Goal: Task Accomplishment & Management: Manage account settings

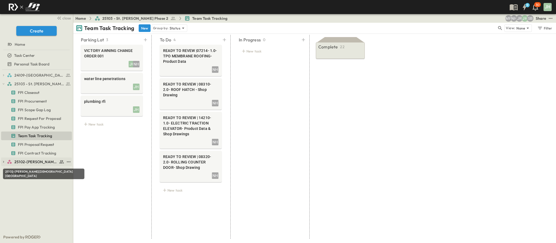
click at [36, 159] on span "25102-[PERSON_NAME][DEMOGRAPHIC_DATA][GEOGRAPHIC_DATA]" at bounding box center [35, 161] width 43 height 5
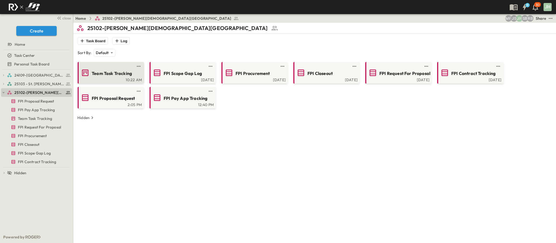
click at [98, 71] on span "Team Task Tracking" at bounding box center [112, 73] width 40 height 6
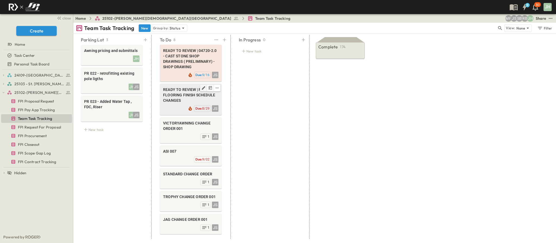
click at [202, 86] on icon "Edit" at bounding box center [203, 88] width 4 height 4
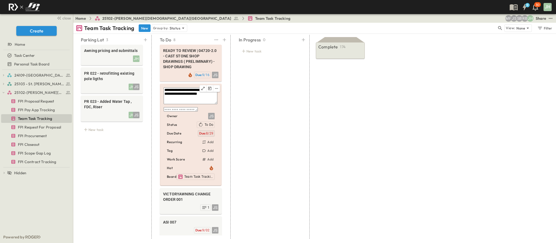
click at [210, 136] on p "Due: 8/29" at bounding box center [206, 133] width 14 height 4
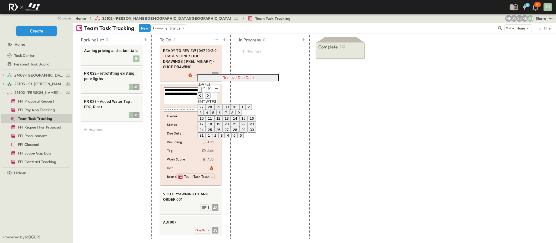
click at [256, 82] on div "[DATE]" at bounding box center [226, 90] width 59 height 17
click at [210, 93] on icon "Next month" at bounding box center [208, 95] width 4 height 4
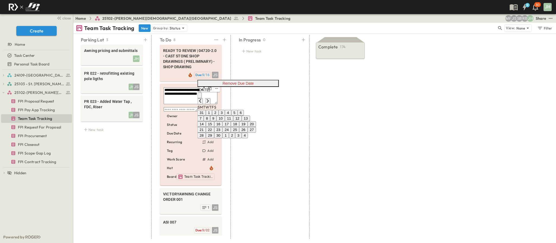
click at [222, 121] on button "16" at bounding box center [218, 124] width 8 height 6
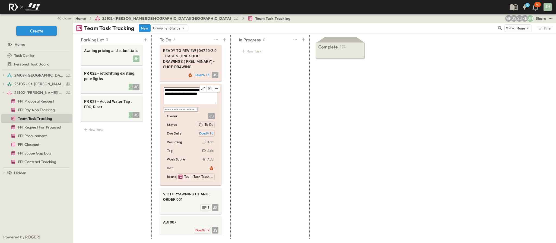
click at [279, 137] on div "In Progress 0 New task" at bounding box center [269, 137] width 75 height 204
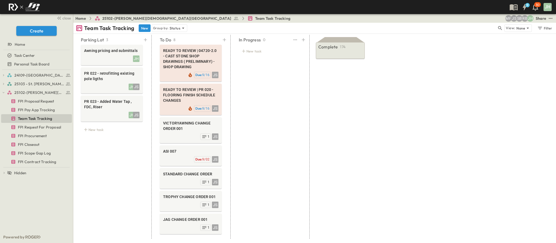
click at [250, 94] on div "In Progress 0 New task" at bounding box center [269, 137] width 75 height 204
click at [39, 100] on span "FPI Proposal Request" at bounding box center [36, 101] width 36 height 5
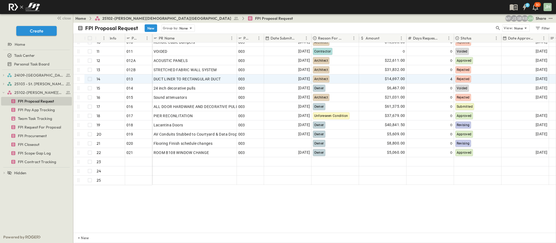
scroll to position [100, 0]
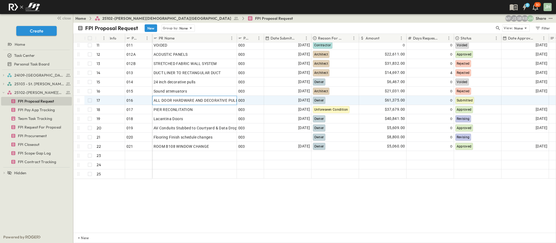
click at [205, 98] on span "ALL DOOR HARDWARE AND DECORATIVE PULLS" at bounding box center [196, 100] width 87 height 5
click at [201, 97] on input "**********" at bounding box center [194, 100] width 84 height 7
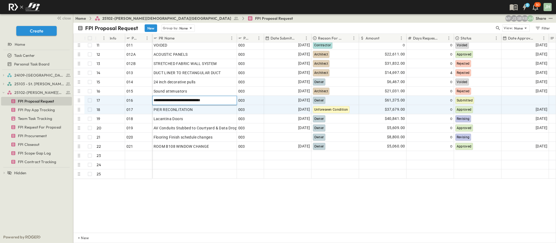
scroll to position [0, 0]
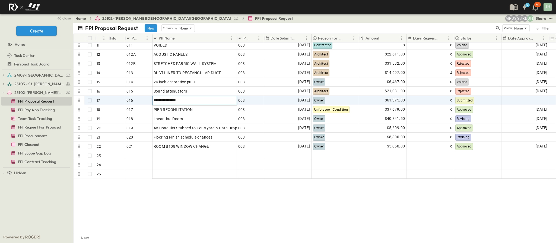
type input "**********"
click at [428, 204] on div "**********" at bounding box center [314, 138] width 482 height 191
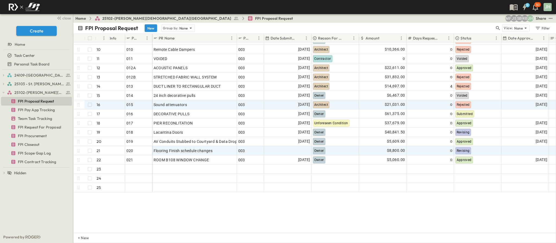
scroll to position [100, 0]
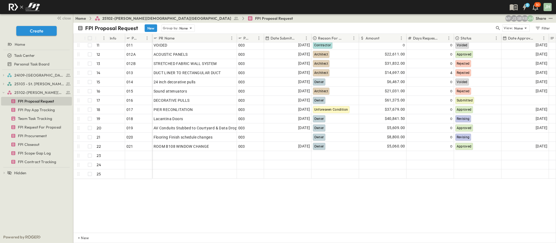
click at [21, 70] on div at bounding box center [36, 70] width 71 height 1
click at [2, 78] on div "24109-[GEOGRAPHIC_DATA][PERSON_NAME]" at bounding box center [36, 75] width 71 height 9
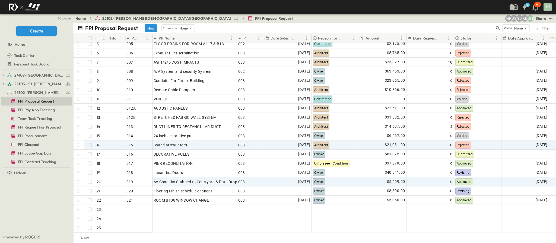
scroll to position [60, 0]
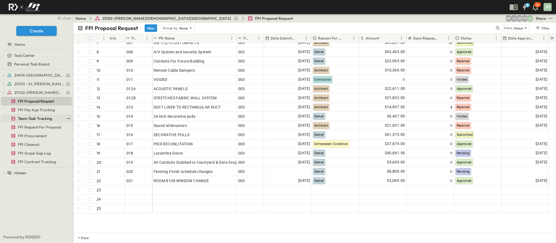
click at [31, 119] on span "Team Task Tracking" at bounding box center [35, 118] width 34 height 5
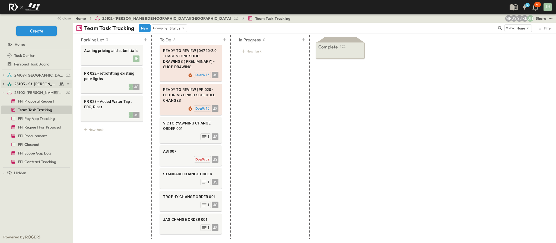
click at [21, 85] on span "25103 - St. [PERSON_NAME] Phase 2" at bounding box center [35, 83] width 43 height 5
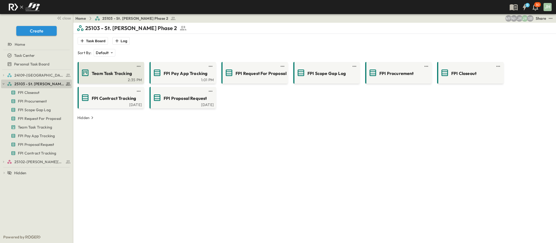
click at [102, 73] on span "Team Task Tracking" at bounding box center [112, 73] width 40 height 6
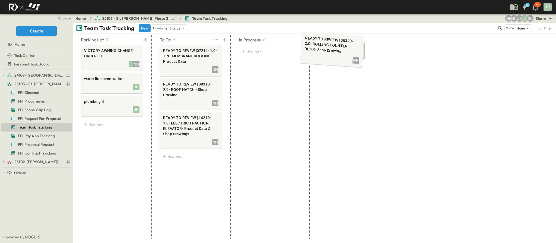
drag, startPoint x: 183, startPoint y: 167, endPoint x: 325, endPoint y: 50, distance: 183.5
click at [256, 54] on div "New task" at bounding box center [270, 51] width 62 height 8
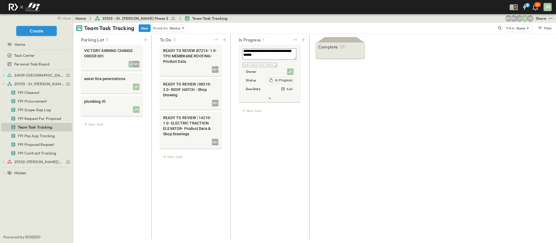
type textarea "**********"
click at [326, 110] on div "Complete 23 READY TO REVIEW | 08320- 2.0- ROLLING COUNTER DOOR- Shop Drawing NH…" at bounding box center [340, 137] width 59 height 204
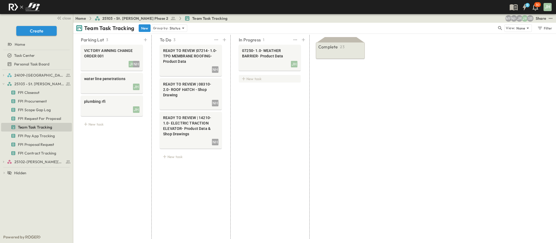
click at [251, 81] on div "New task" at bounding box center [270, 79] width 62 height 8
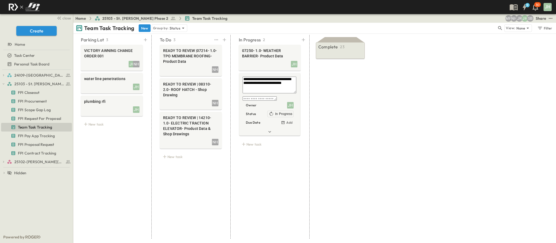
type textarea "**********"
click at [351, 123] on div "Complete 23 READY TO REVIEW | 08320- 2.0- ROLLING COUNTER DOOR- Shop Drawing NH…" at bounding box center [340, 137] width 59 height 204
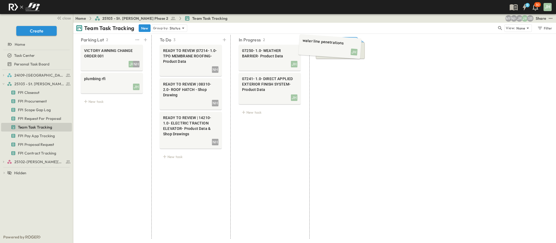
drag, startPoint x: 99, startPoint y: 86, endPoint x: 325, endPoint y: 49, distance: 228.8
click at [4, 85] on icon "button" at bounding box center [4, 84] width 4 height 4
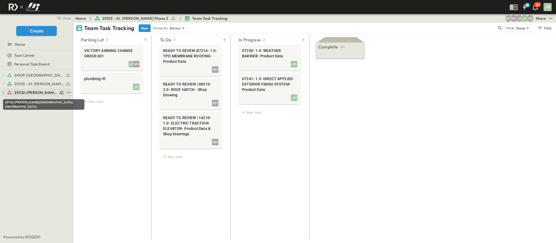
click at [28, 95] on span "25102-[PERSON_NAME][DEMOGRAPHIC_DATA][GEOGRAPHIC_DATA]" at bounding box center [35, 92] width 43 height 5
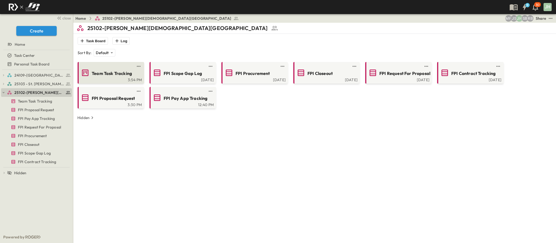
click at [111, 78] on div "3:54 PM" at bounding box center [110, 79] width 63 height 4
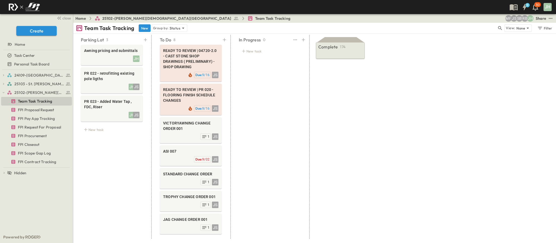
click at [261, 105] on div "In Progress 0 New task" at bounding box center [269, 137] width 75 height 204
click at [224, 41] on icon at bounding box center [224, 39] width 5 height 5
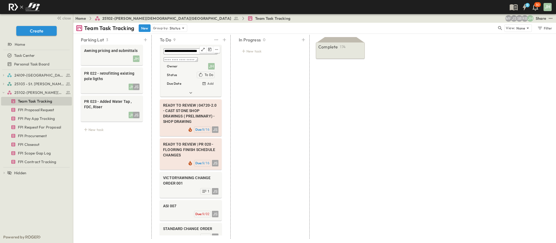
click at [164, 51] on textarea "**********" at bounding box center [190, 52] width 54 height 6
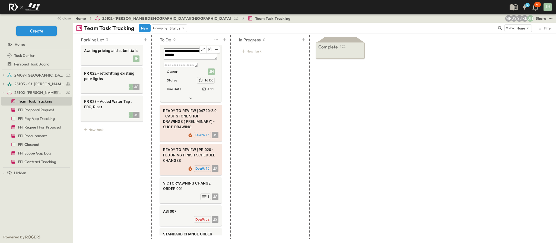
type textarea "**********"
click at [211, 68] on div "*" at bounding box center [189, 66] width 53 height 6
click at [211, 72] on div "JH" at bounding box center [211, 72] width 7 height 7
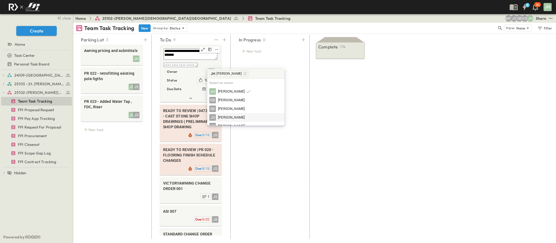
click at [233, 114] on div "JS [PERSON_NAME]" at bounding box center [245, 117] width 77 height 9
click at [242, 117] on div "JS [PERSON_NAME]" at bounding box center [245, 117] width 73 height 7
click at [235, 74] on icon at bounding box center [237, 74] width 4 height 4
click at [258, 133] on div "In Progress 0 New task" at bounding box center [269, 137] width 75 height 204
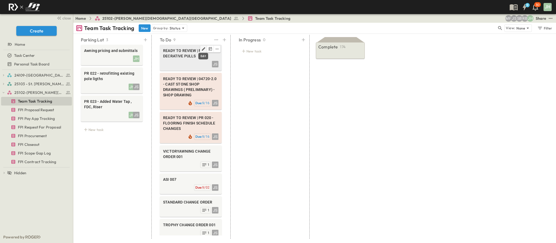
click at [203, 50] on icon "Edit" at bounding box center [203, 49] width 4 height 4
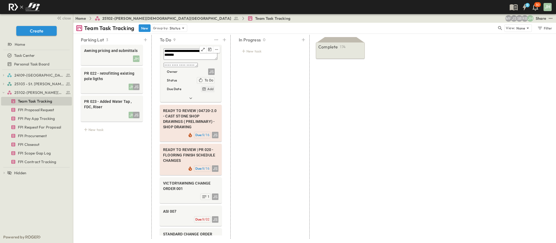
click at [211, 89] on h6 "Add" at bounding box center [210, 89] width 6 height 4
click at [226, 127] on button "16" at bounding box center [222, 124] width 8 height 6
click at [256, 172] on div "In Progress 0 New task" at bounding box center [269, 137] width 75 height 204
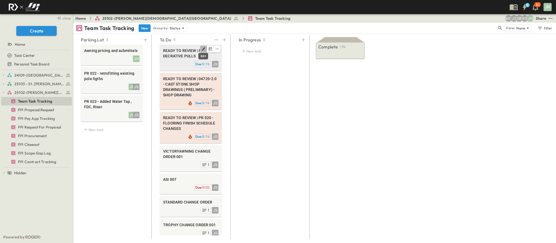
click at [203, 51] on icon "Edit" at bounding box center [203, 49] width 4 height 4
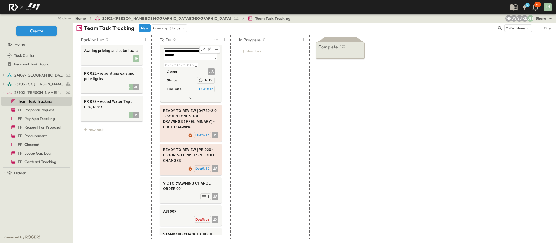
click at [203, 61] on div "**********" at bounding box center [189, 55] width 53 height 13
click at [233, 70] on div "In Progress 0 New task" at bounding box center [269, 137] width 75 height 204
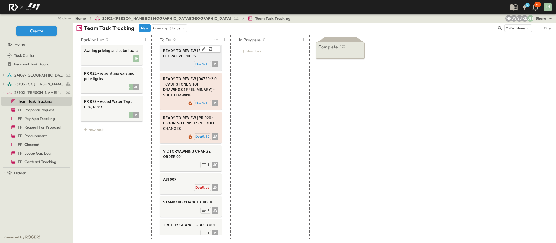
click at [206, 52] on button "Edit" at bounding box center [203, 49] width 7 height 7
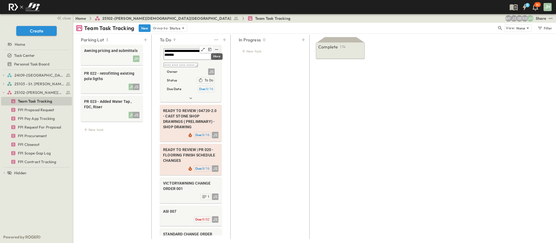
click at [216, 50] on icon "edit" at bounding box center [216, 49] width 4 height 4
click at [248, 72] on div "In Progress 0 New task" at bounding box center [269, 137] width 75 height 204
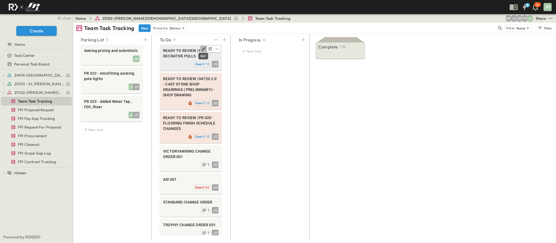
click at [202, 48] on icon "Edit" at bounding box center [203, 49] width 4 height 4
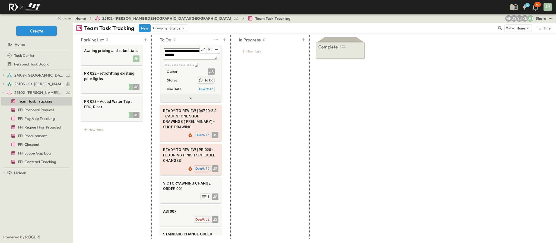
click at [191, 100] on icon at bounding box center [190, 98] width 5 height 5
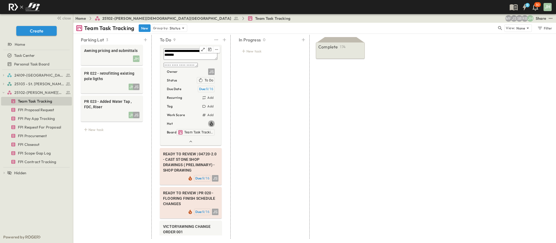
click at [210, 124] on icon "button" at bounding box center [210, 123] width 5 height 5
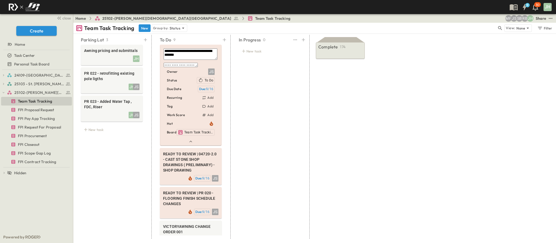
click at [272, 117] on div "In Progress 0 New task" at bounding box center [269, 137] width 75 height 204
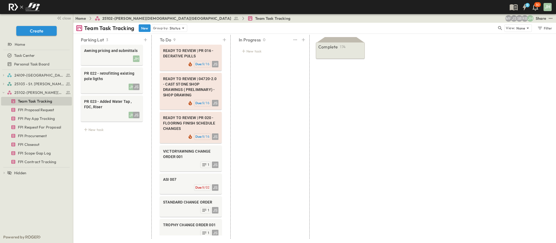
click at [276, 113] on div "In Progress 0 New task" at bounding box center [269, 137] width 75 height 204
click at [101, 171] on div "Parking Lot 3 Awning pricing and submittals JH PR 022 - retrofitting existing p…" at bounding box center [111, 137] width 75 height 204
click at [1, 94] on button "button" at bounding box center [3, 92] width 5 height 5
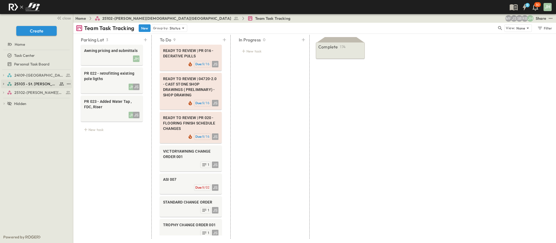
click at [36, 84] on span "25103 - St. [PERSON_NAME] Phase 2" at bounding box center [35, 83] width 43 height 5
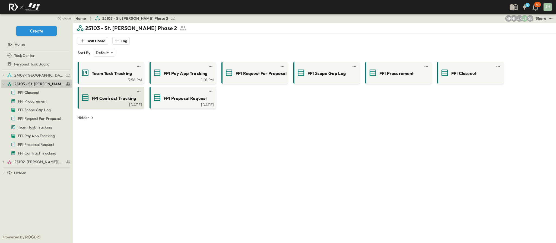
click at [88, 90] on link at bounding box center [109, 91] width 52 height 4
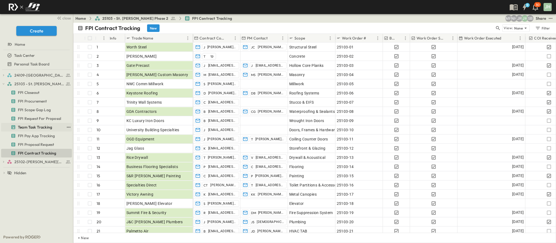
click at [46, 128] on span "Team Task Tracking" at bounding box center [35, 127] width 34 height 5
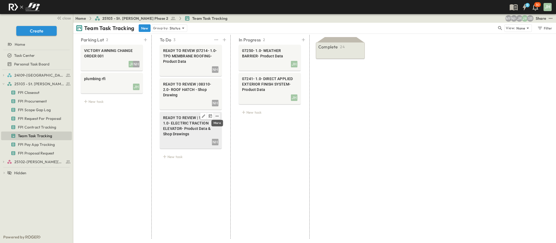
click at [216, 113] on button "edit" at bounding box center [217, 116] width 7 height 7
click at [204, 155] on li "Delete" at bounding box center [209, 161] width 38 height 12
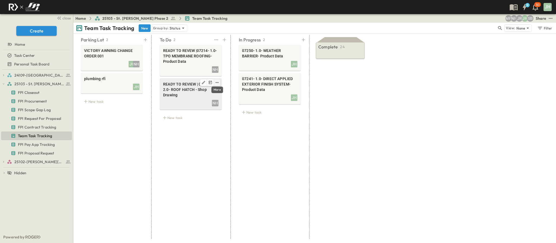
click at [215, 81] on icon "edit" at bounding box center [217, 83] width 4 height 4
click at [209, 129] on span "Delete" at bounding box center [212, 131] width 12 height 5
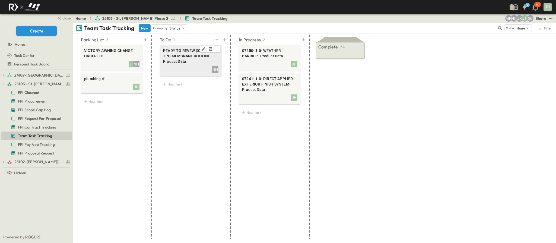
click at [220, 47] on div at bounding box center [210, 49] width 21 height 7
click at [214, 50] on icon "edit" at bounding box center [216, 49] width 4 height 4
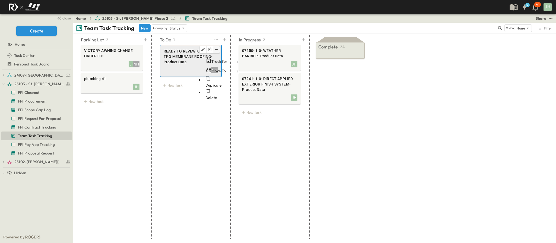
click at [215, 88] on li "Delete" at bounding box center [222, 94] width 38 height 12
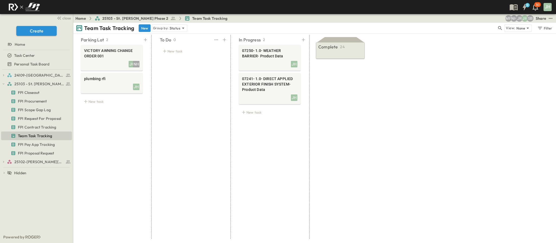
click at [207, 113] on div "To Do 0 New task" at bounding box center [190, 137] width 75 height 204
click at [4, 85] on icon "button" at bounding box center [4, 84] width 2 height 1
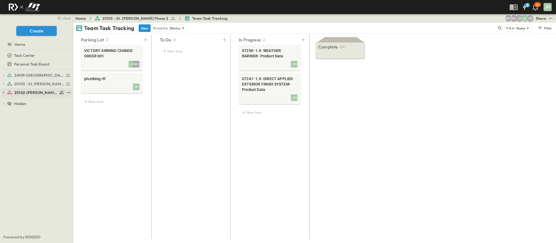
click at [22, 91] on span "25102-[PERSON_NAME][DEMOGRAPHIC_DATA][GEOGRAPHIC_DATA]" at bounding box center [35, 92] width 43 height 5
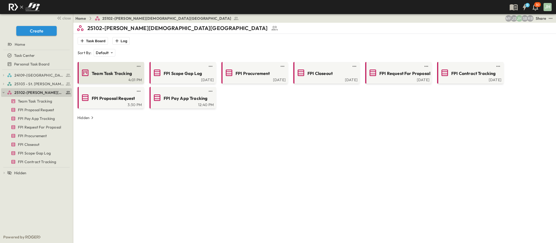
click at [91, 66] on link at bounding box center [109, 66] width 52 height 4
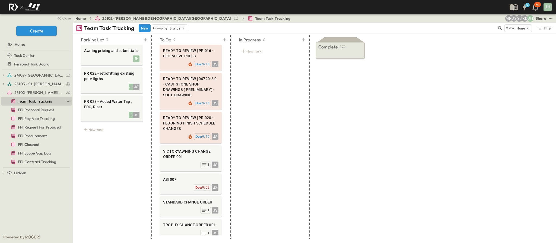
click at [42, 100] on span "Team Task Tracking" at bounding box center [35, 101] width 34 height 5
click at [37, 111] on span "FPI Proposal Request" at bounding box center [36, 109] width 36 height 5
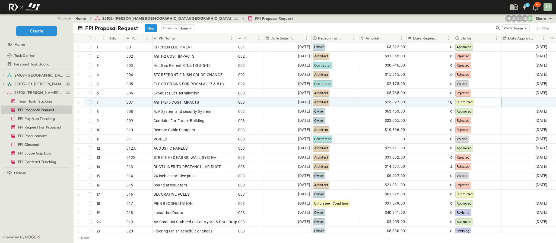
click at [474, 102] on div "Submitted" at bounding box center [477, 102] width 47 height 9
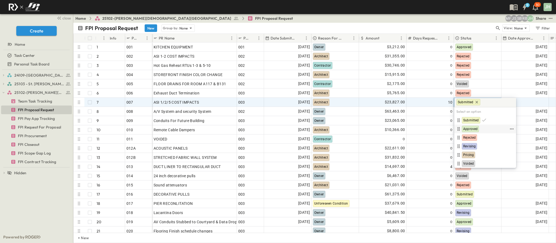
click at [471, 128] on span "Approved" at bounding box center [470, 129] width 14 height 4
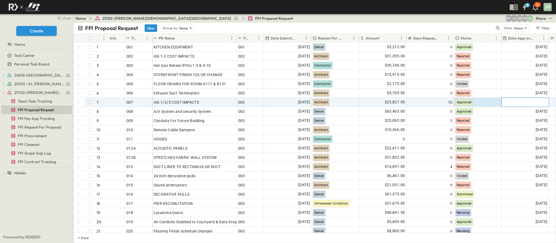
click at [514, 106] on div at bounding box center [524, 102] width 47 height 9
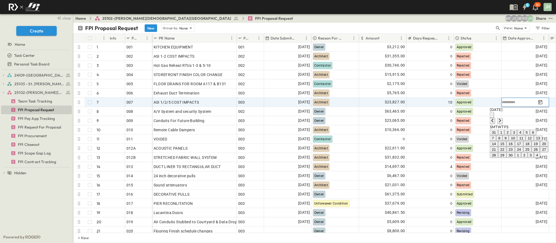
click at [506, 147] on button "16" at bounding box center [510, 144] width 8 height 6
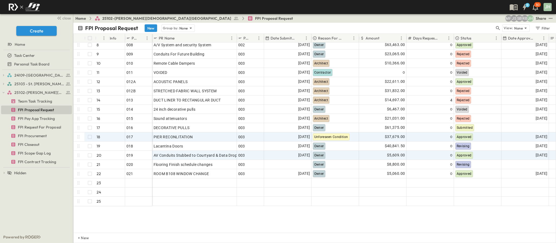
scroll to position [81, 0]
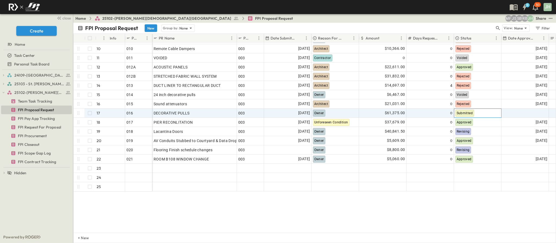
click at [474, 114] on div "Submitted" at bounding box center [477, 113] width 47 height 9
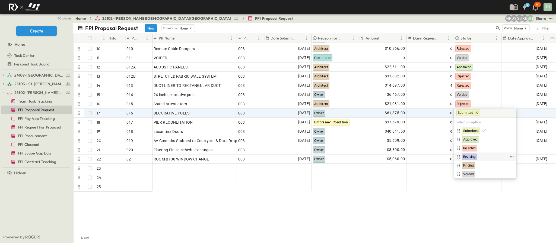
click at [474, 155] on span "Revising" at bounding box center [469, 157] width 12 height 4
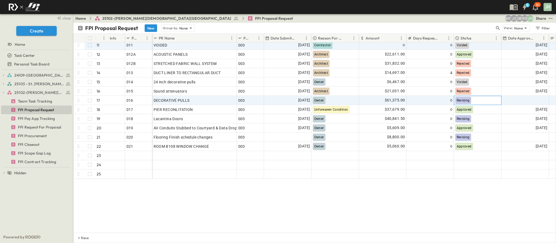
scroll to position [100, 0]
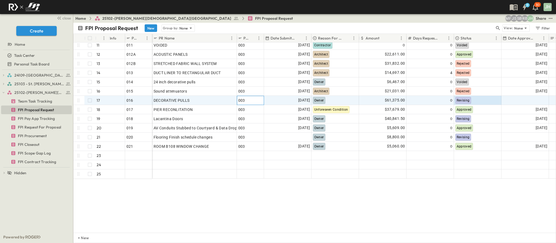
click at [249, 97] on div "003" at bounding box center [250, 101] width 24 height 8
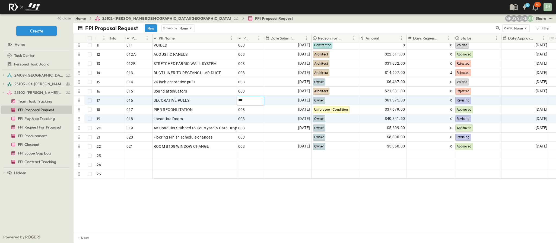
type input "***"
click at [249, 115] on div "003" at bounding box center [250, 119] width 24 height 8
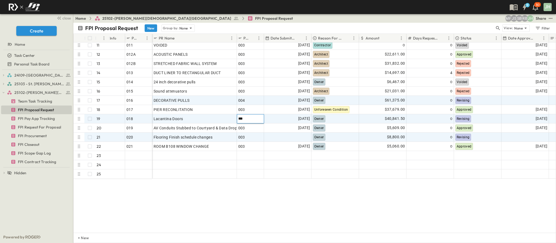
type input "***"
click at [251, 134] on div "003" at bounding box center [250, 138] width 24 height 8
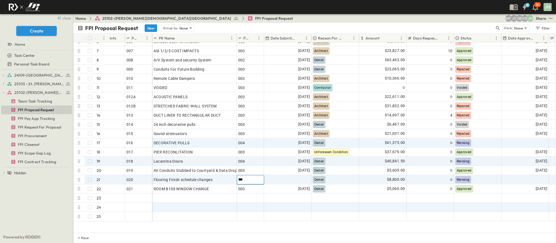
scroll to position [60, 0]
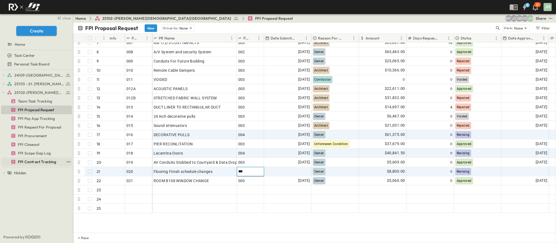
type input "***"
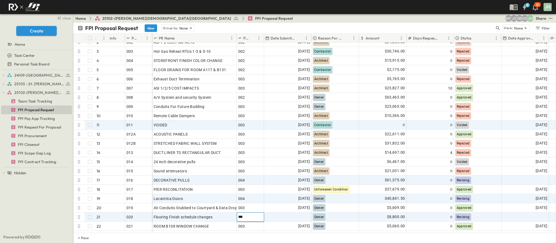
scroll to position [0, 0]
